Goal: Task Accomplishment & Management: Use online tool/utility

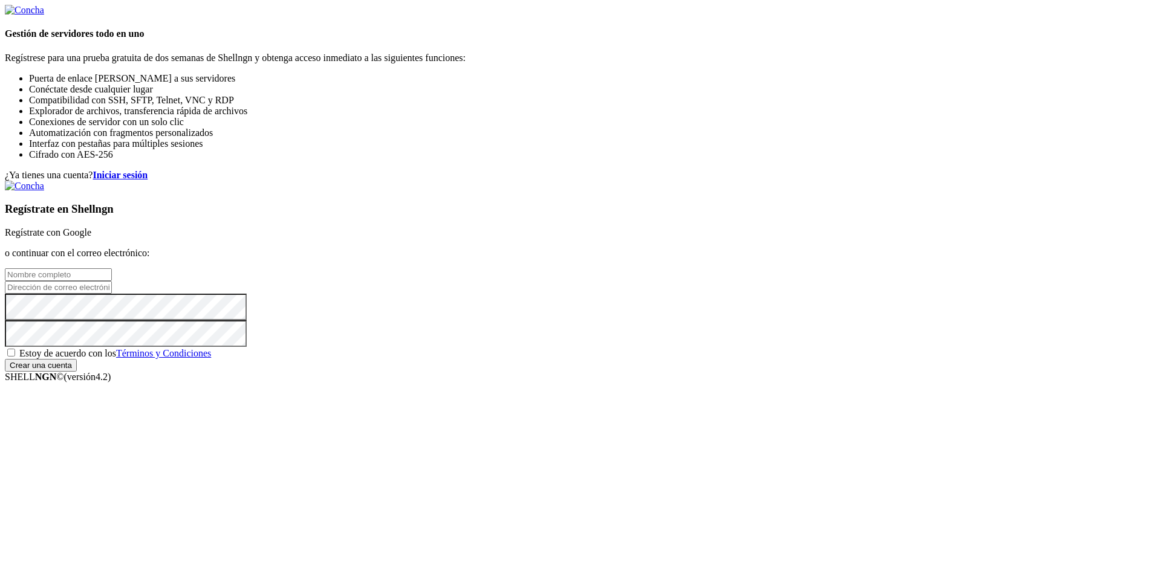
click at [112, 269] on input "text" at bounding box center [58, 275] width 107 height 13
type input "[PERSON_NAME] [PERSON_NAME]"
click at [112, 281] on input "email" at bounding box center [58, 287] width 107 height 13
type input "[EMAIL_ADDRESS][DOMAIN_NAME]"
click at [211, 359] on span "Estoy de acuerdo con los Términos y Condiciones" at bounding box center [115, 353] width 192 height 10
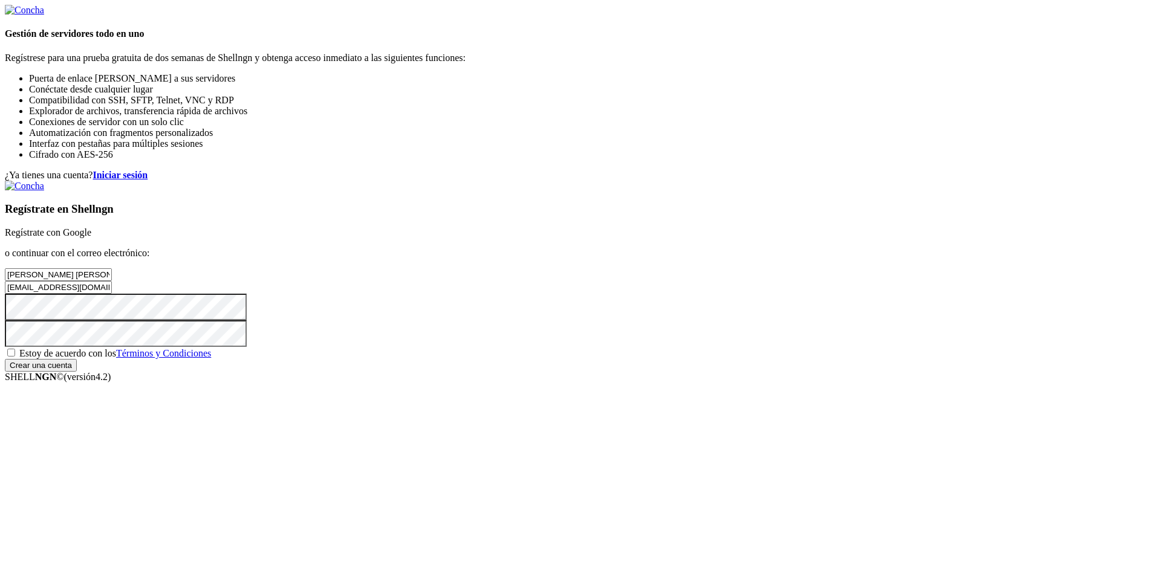
click at [15, 357] on input "Estoy de acuerdo con los Términos y Condiciones" at bounding box center [11, 353] width 8 height 8
checkbox input "true"
click at [77, 372] on input "Crear una cuenta" at bounding box center [41, 365] width 72 height 13
click at [91, 227] on font "Regístrate con Google" at bounding box center [48, 232] width 86 height 10
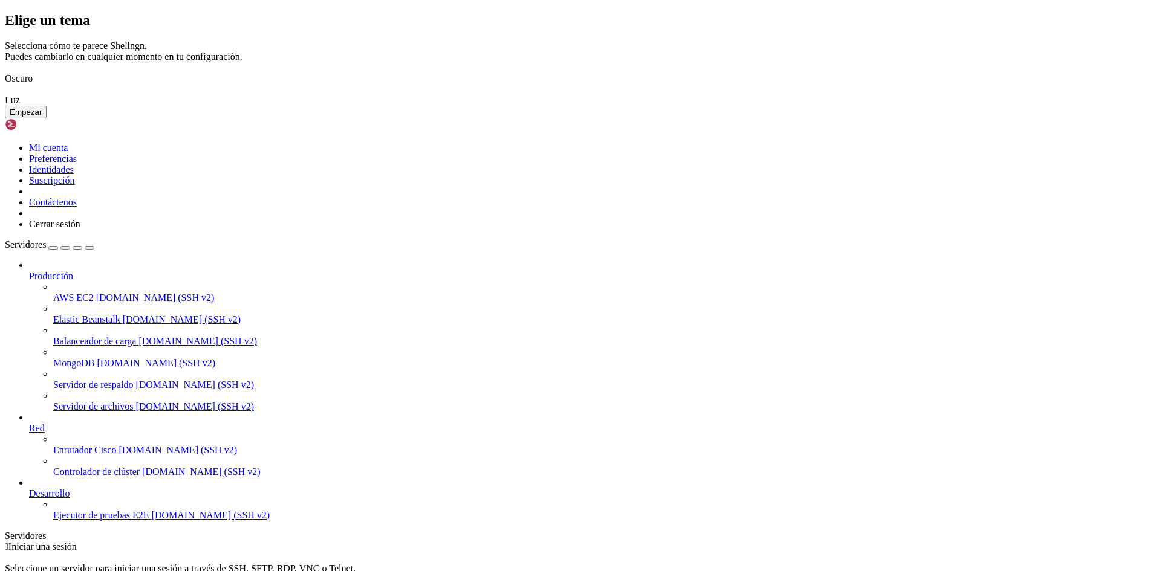
click at [5, 71] on img at bounding box center [5, 71] width 0 height 0
click at [42, 117] on font "Empezar" at bounding box center [26, 112] width 32 height 9
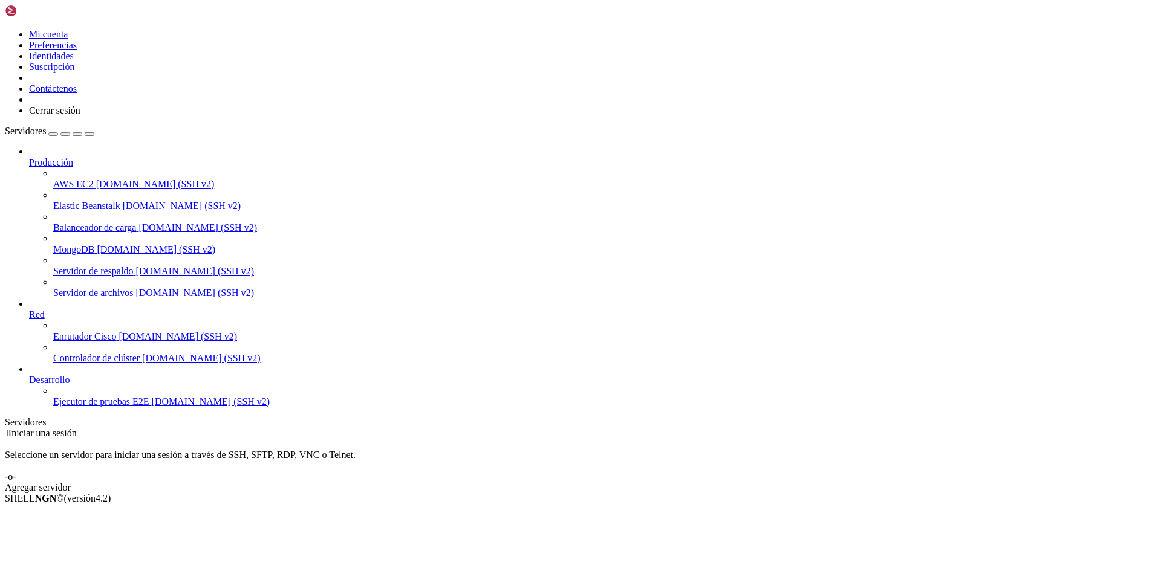
click at [71, 483] on font "Agregar servidor" at bounding box center [38, 488] width 66 height 10
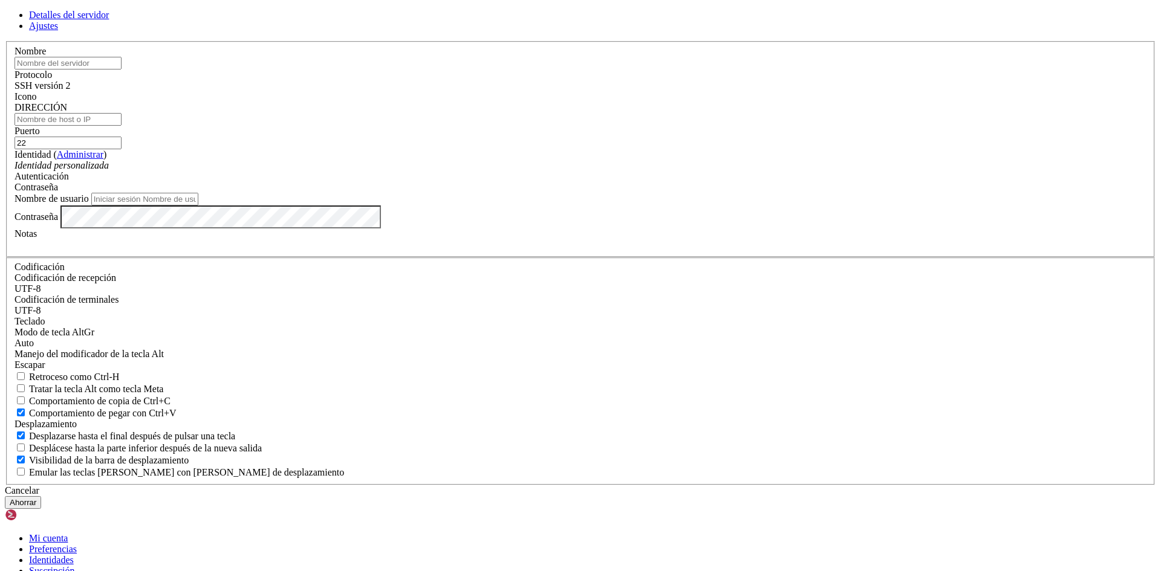
click at [122, 70] on input "text" at bounding box center [68, 63] width 107 height 13
paste input "Uwuntu"
type input "Uwuntu"
click at [122, 126] on input "DIRECCIÓN" at bounding box center [68, 119] width 107 height 13
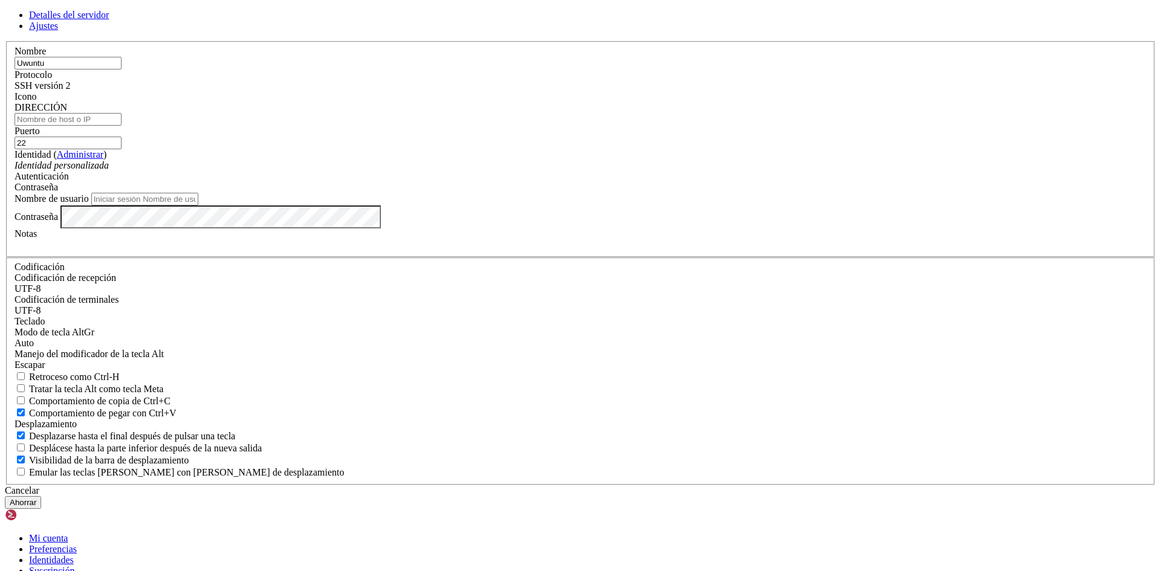
paste input "[TECHNICAL_ID]"
type input "[TECHNICAL_ID]"
click at [109, 171] on font "Identidad personalizada" at bounding box center [62, 165] width 94 height 10
click at [198, 206] on input "Nombre de usuario" at bounding box center [144, 199] width 107 height 13
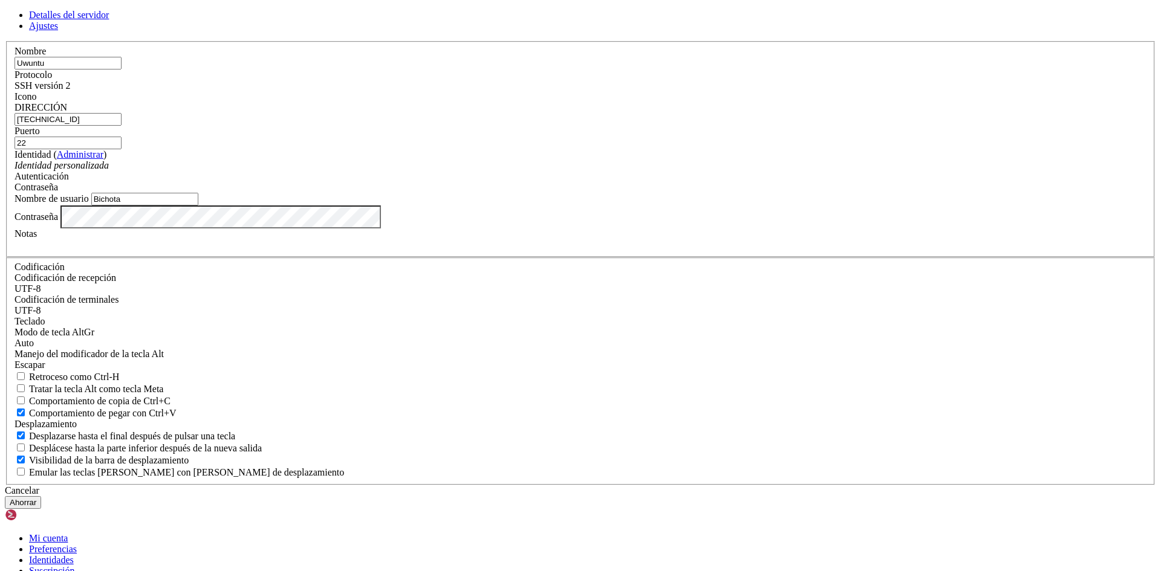
type input "Bichota"
click at [122, 149] on input "22" at bounding box center [68, 143] width 107 height 13
click at [36, 498] on font "Ahorrar" at bounding box center [23, 502] width 27 height 9
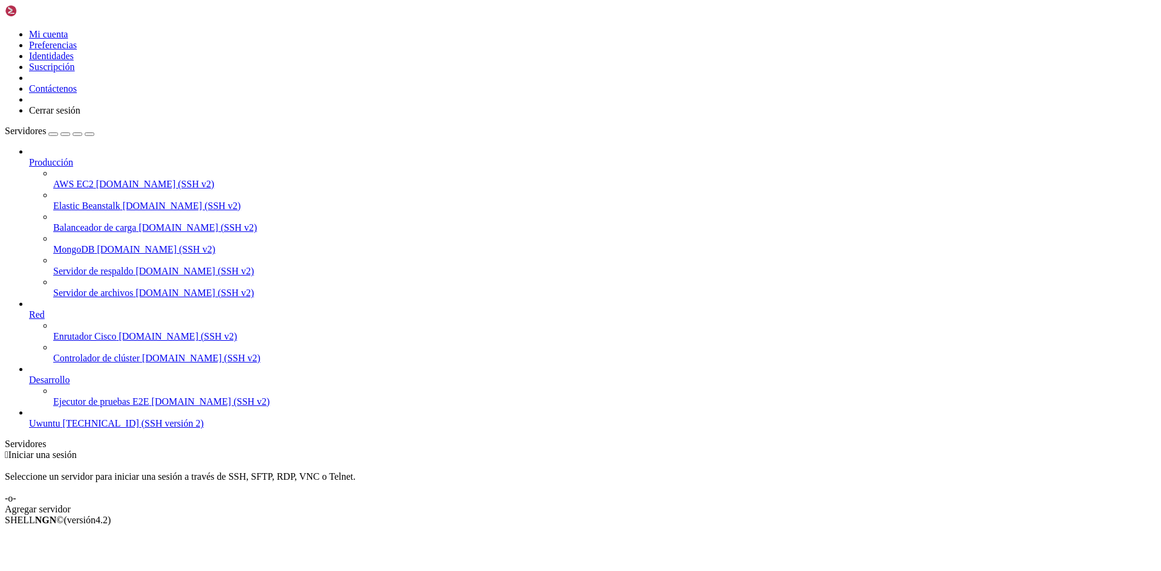
click at [54, 429] on font "Uwuntu" at bounding box center [44, 423] width 31 height 10
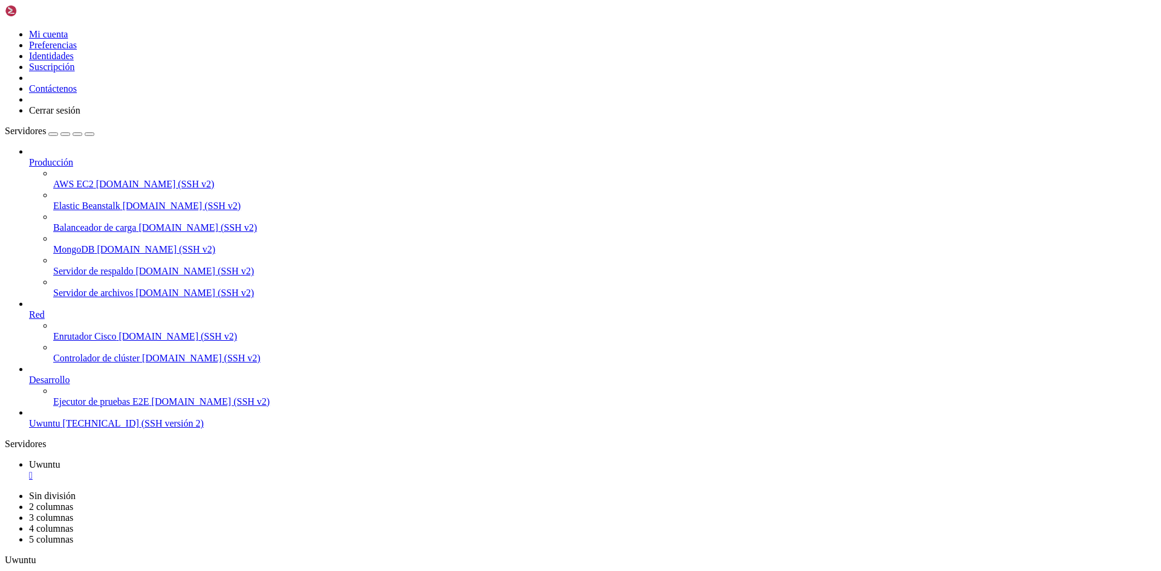
scroll to position [617, 0]
click at [29, 157] on icon at bounding box center [29, 157] width 0 height 0
click at [53, 12] on img at bounding box center [40, 11] width 70 height 12
click at [5, 8] on link at bounding box center [40, 13] width 70 height 10
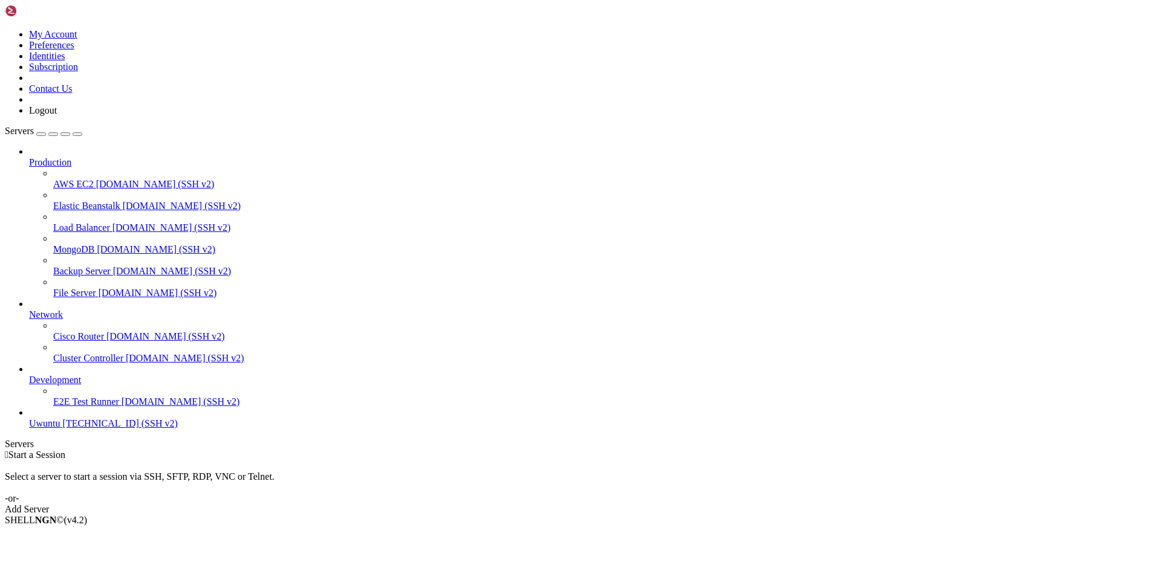
click at [63, 429] on span "[TECHNICAL_ID] (SSH v2)" at bounding box center [120, 423] width 115 height 10
click at [29, 418] on icon at bounding box center [29, 418] width 0 height 0
click at [60, 429] on span "Uwuntu" at bounding box center [44, 423] width 31 height 10
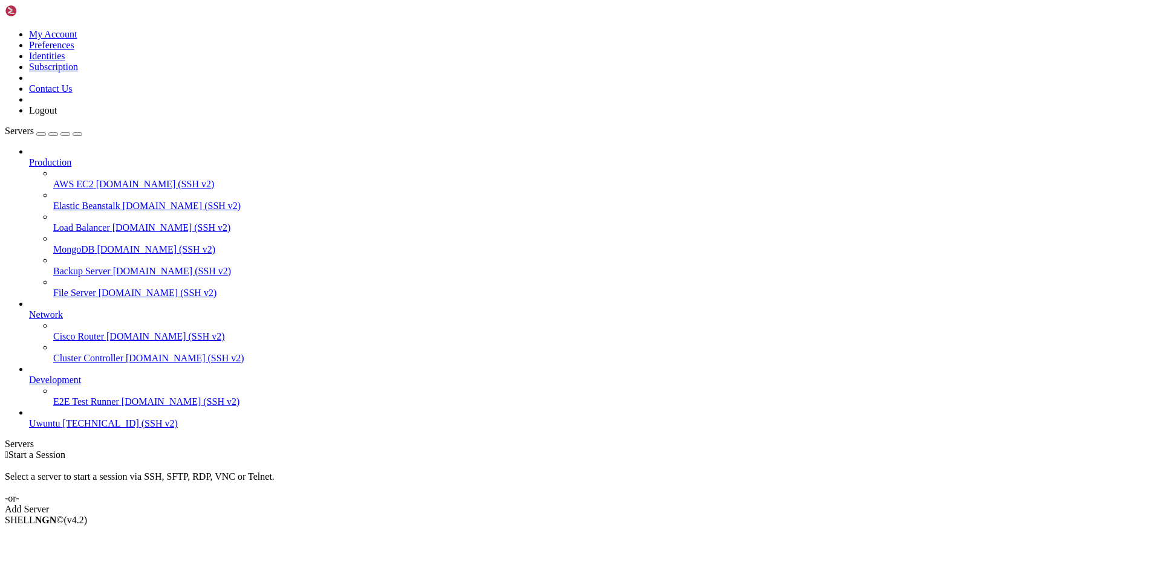
click at [60, 429] on span "Uwuntu" at bounding box center [44, 423] width 31 height 10
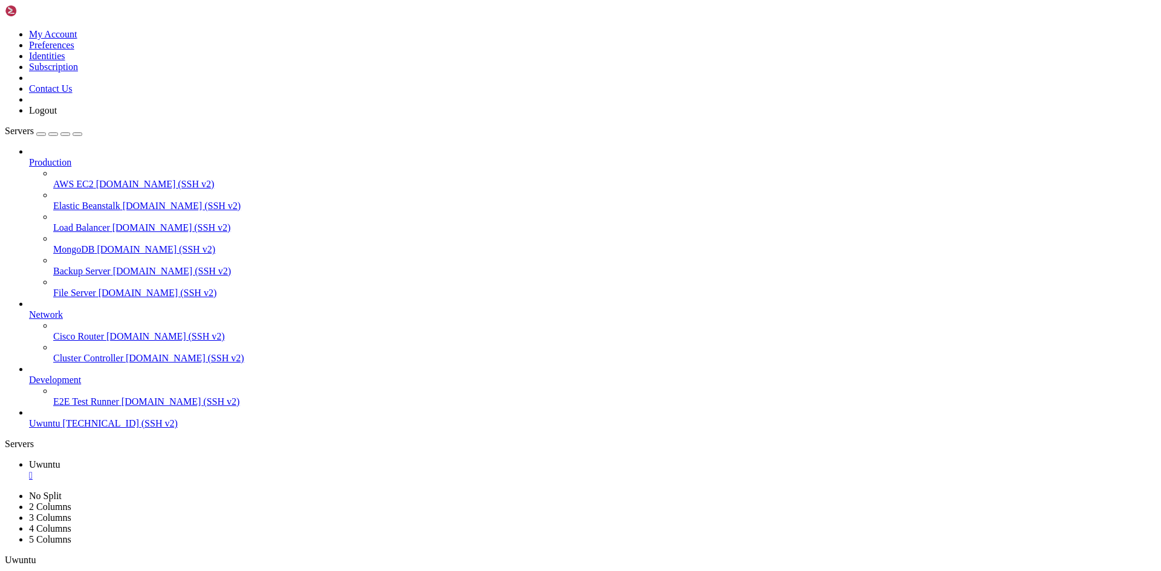
scroll to position [8985, 0]
